Goal: Task Accomplishment & Management: Manage account settings

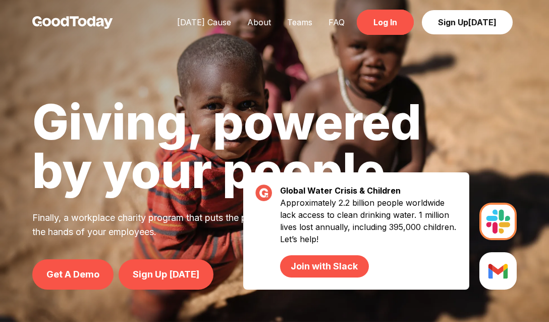
click at [382, 13] on link "Log In" at bounding box center [385, 22] width 57 height 25
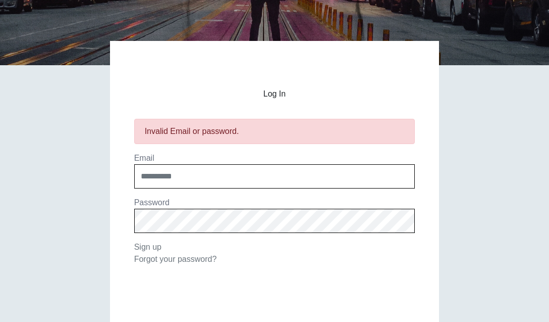
scroll to position [184, 0]
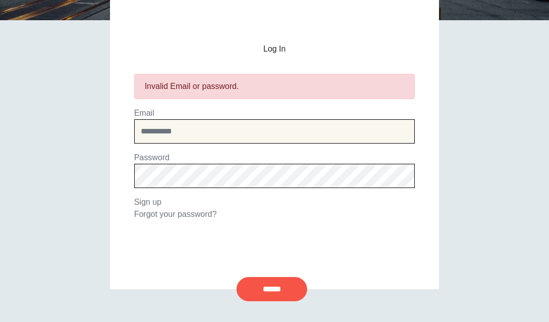
click at [169, 128] on input "email" at bounding box center [274, 131] width 281 height 24
type input "**********"
